Goal: Navigation & Orientation: Find specific page/section

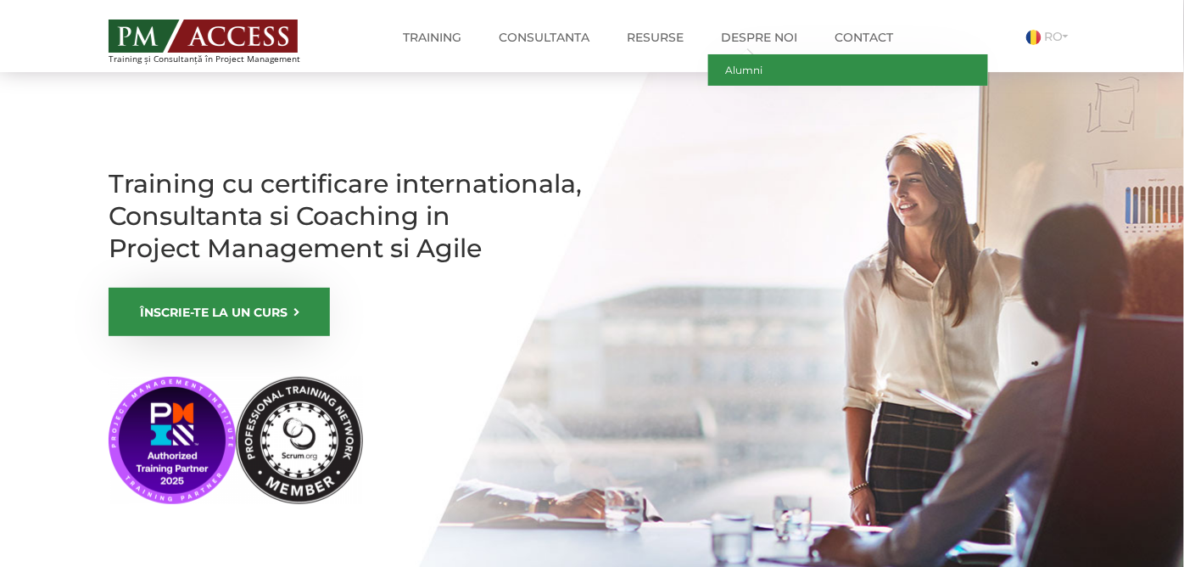
click at [759, 66] on link "Alumni" at bounding box center [848, 69] width 280 height 31
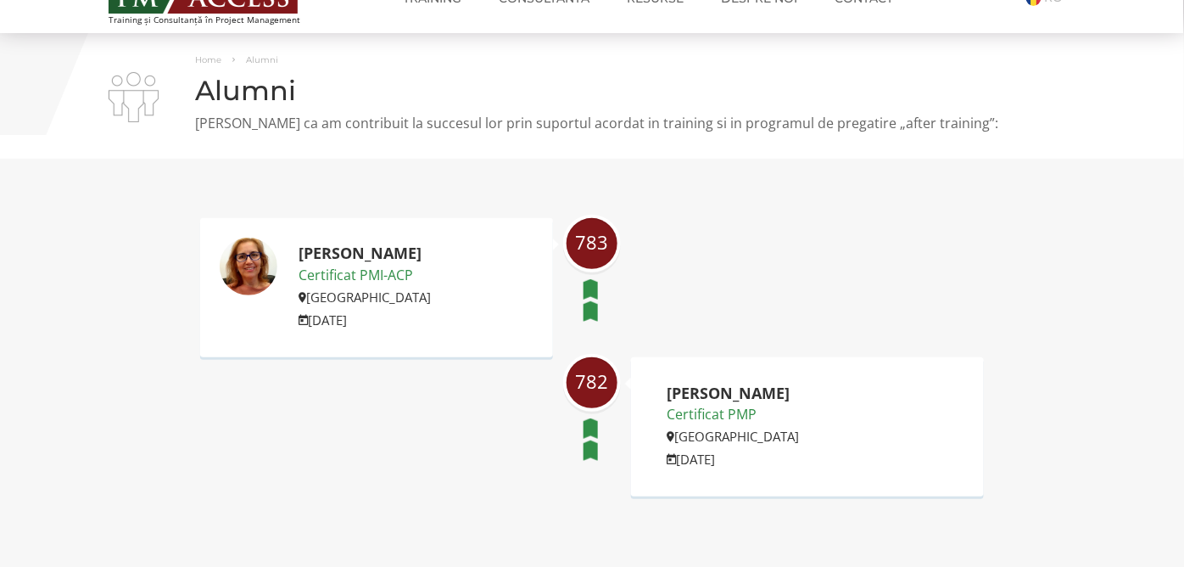
scroll to position [75, 0]
